Goal: Information Seeking & Learning: Learn about a topic

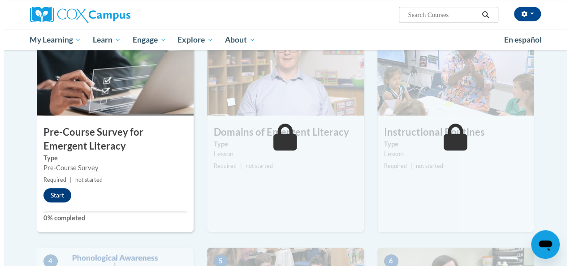
scroll to position [222, 0]
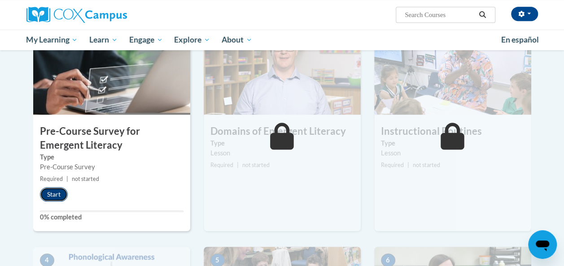
click at [52, 194] on button "Start" at bounding box center [54, 194] width 28 height 14
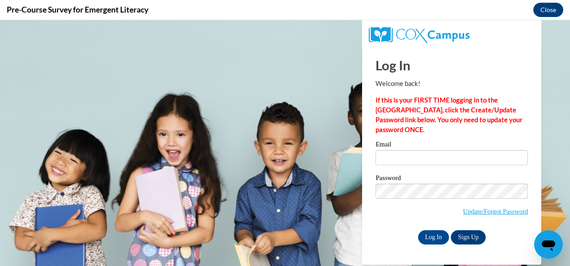
scroll to position [0, 0]
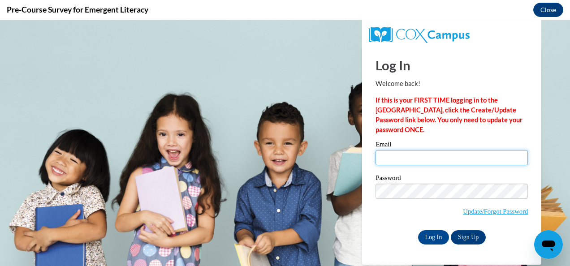
type input "[EMAIL_ADDRESS][DOMAIN_NAME]"
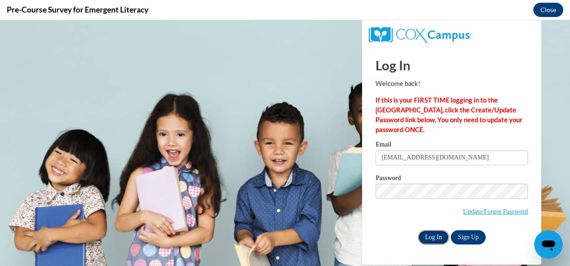
click at [438, 233] on input "Log In" at bounding box center [433, 237] width 31 height 14
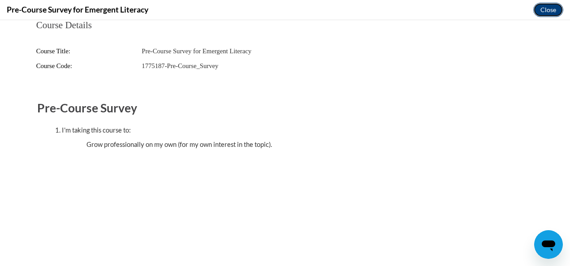
click at [548, 9] on button "Close" at bounding box center [549, 10] width 30 height 14
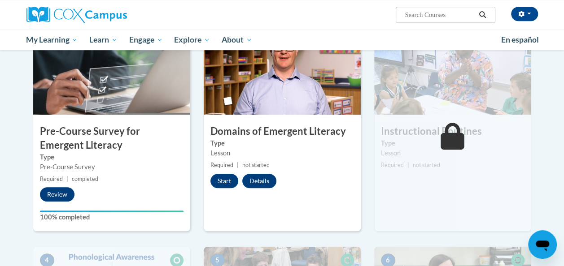
drag, startPoint x: 548, startPoint y: 9, endPoint x: 45, endPoint y: 94, distance: 509.6
click at [45, 94] on img at bounding box center [111, 70] width 157 height 90
click at [62, 195] on button "Review" at bounding box center [57, 194] width 35 height 14
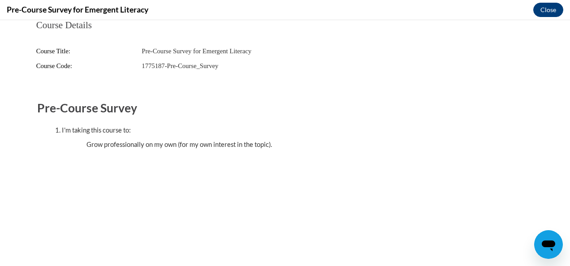
click at [549, 13] on button "Close" at bounding box center [549, 10] width 30 height 14
